Goal: Navigation & Orientation: Find specific page/section

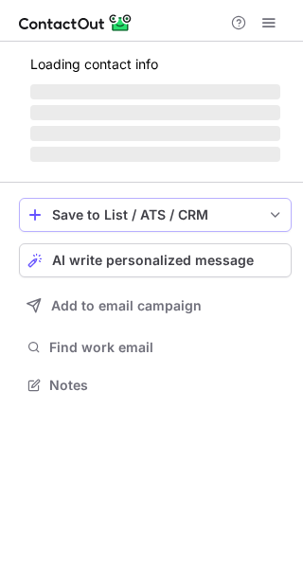
scroll to position [367, 303]
